Goal: Task Accomplishment & Management: Complete application form

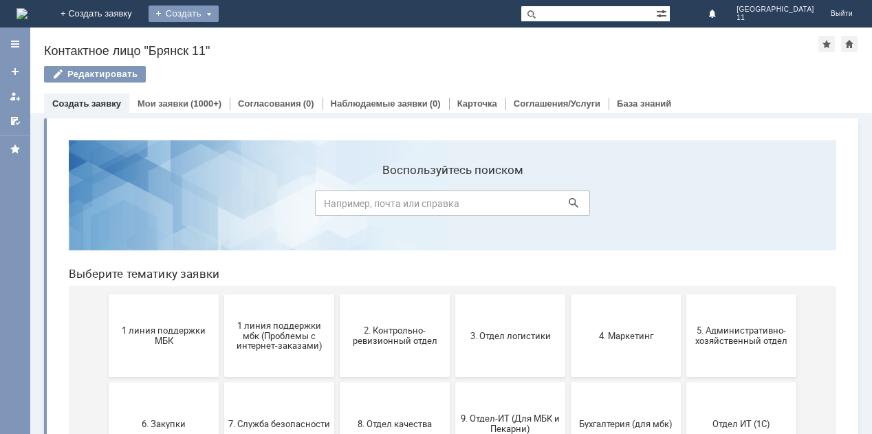
click at [219, 16] on div "Создать" at bounding box center [184, 14] width 70 height 17
click at [256, 45] on link "Заявка" at bounding box center [203, 41] width 105 height 17
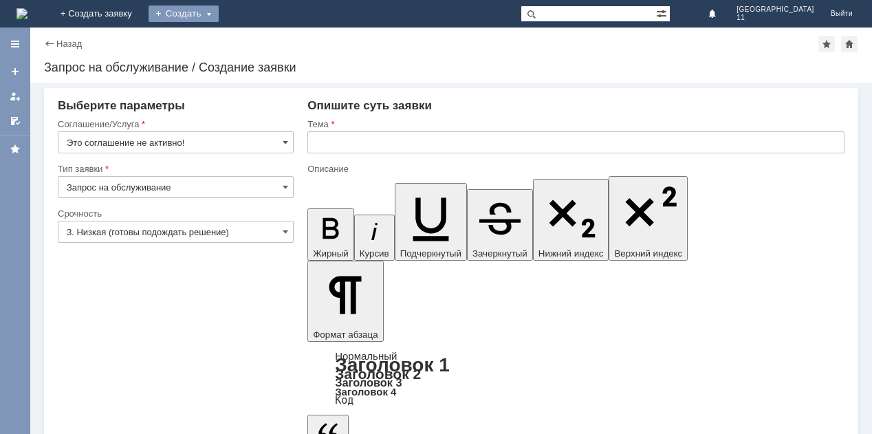
click at [219, 14] on div "Создать" at bounding box center [184, 14] width 70 height 17
click at [256, 43] on link "Заявка" at bounding box center [203, 41] width 105 height 17
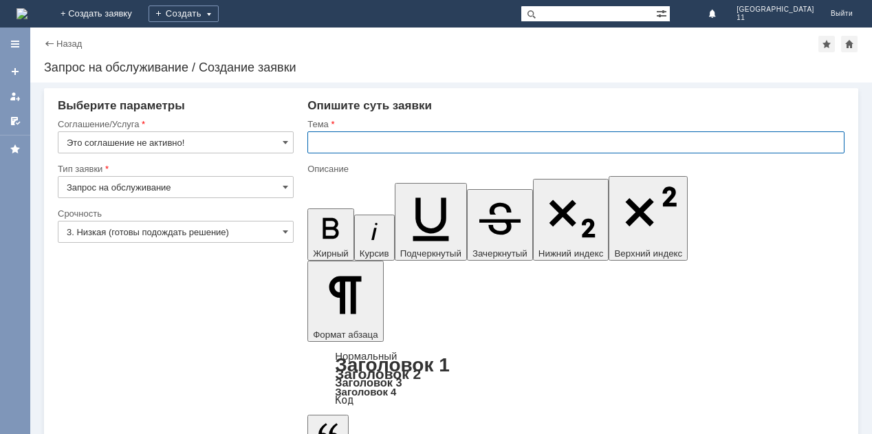
click at [311, 144] on input "text" at bounding box center [576, 142] width 537 height 22
drag, startPoint x: 317, startPoint y: 142, endPoint x: 467, endPoint y: 145, distance: 150.0
click at [467, 145] on input "мбк 11 Брянск. Отложенные чеки" at bounding box center [576, 142] width 537 height 22
type input "мбк 11 Брянск. Отложенные чеки"
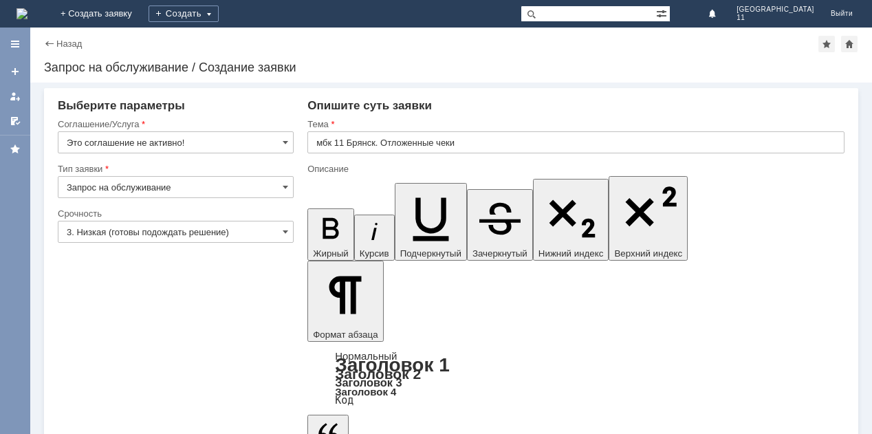
click at [290, 138] on input "Это соглашение не активно!" at bounding box center [176, 142] width 236 height 22
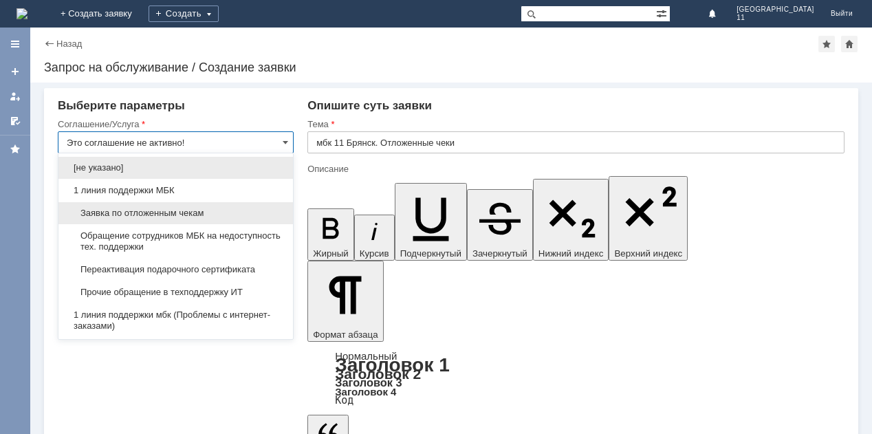
click at [225, 213] on span "Заявка по отложенным чекам" at bounding box center [176, 213] width 218 height 11
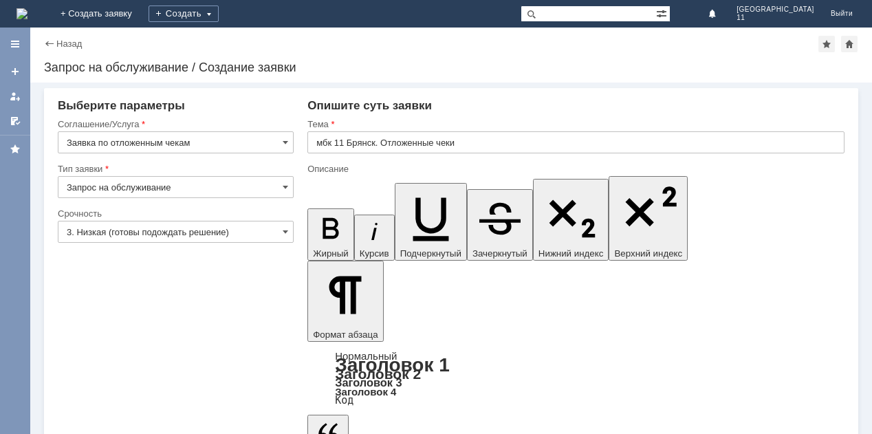
type input "Заявка по отложенным чекам"
click at [283, 231] on span at bounding box center [286, 231] width 6 height 11
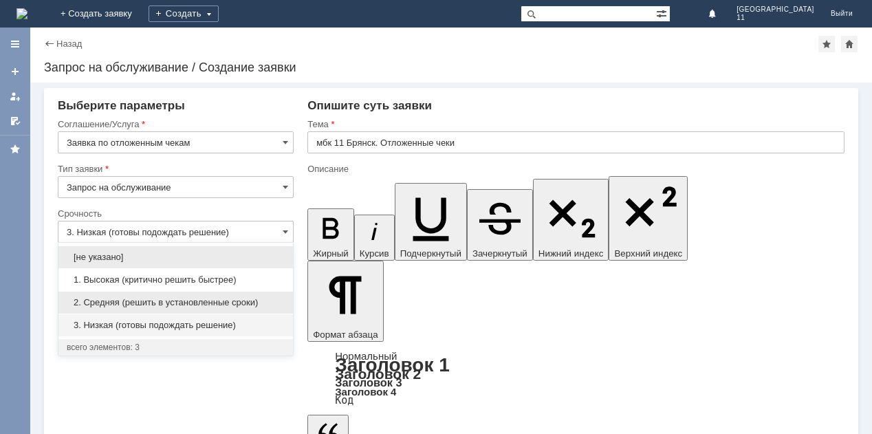
click at [211, 297] on div "2. Средняя (решить в установленные сроки)" at bounding box center [175, 303] width 235 height 22
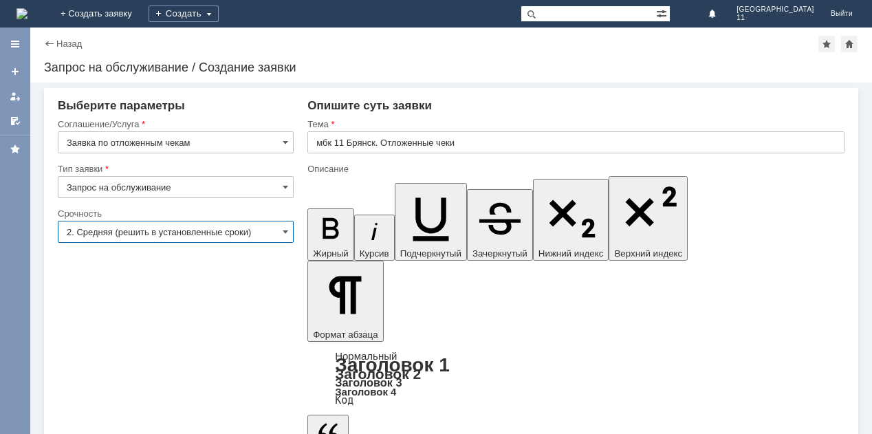
type input "2. Средняя (решить в установленные сроки)"
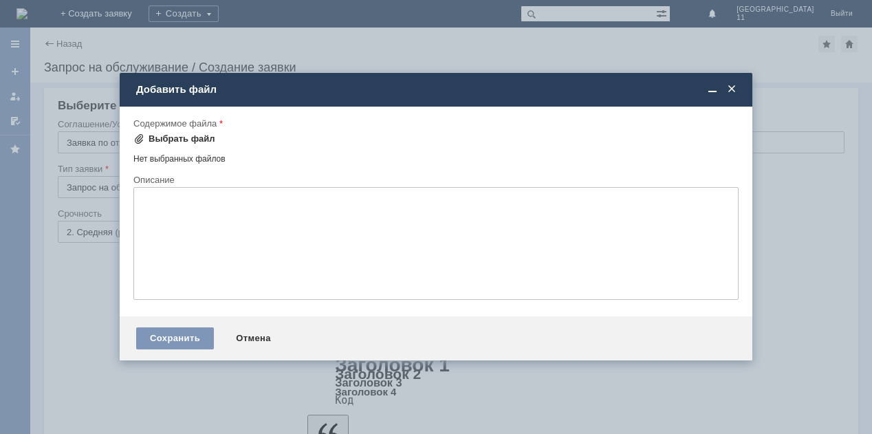
click at [191, 138] on div "Выбрать файл" at bounding box center [182, 138] width 67 height 11
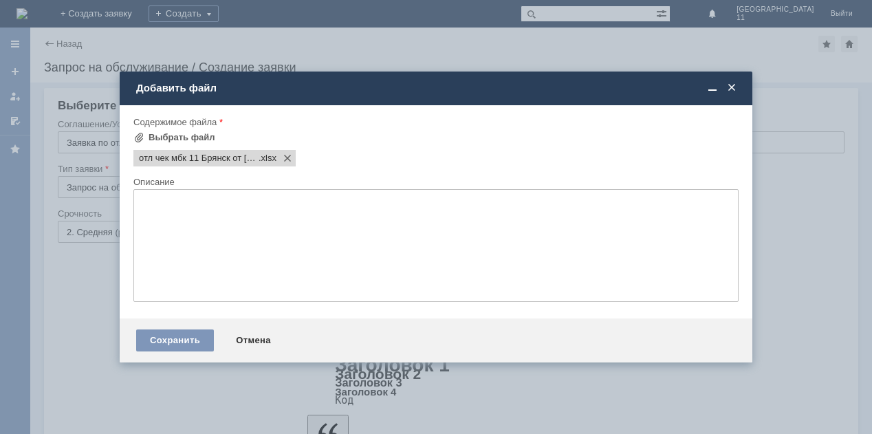
scroll to position [0, 0]
click at [201, 340] on div "Сохранить" at bounding box center [175, 341] width 78 height 22
